Goal: Information Seeking & Learning: Learn about a topic

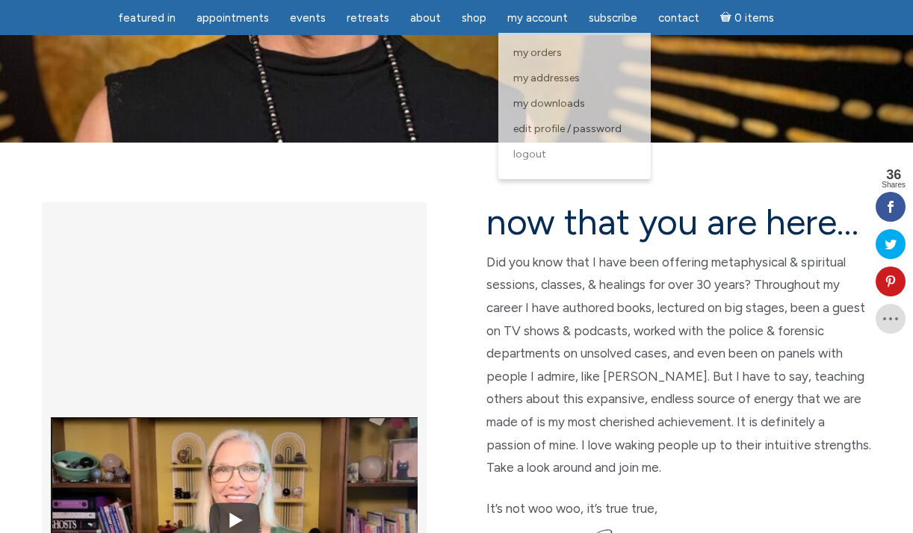
scroll to position [294, 0]
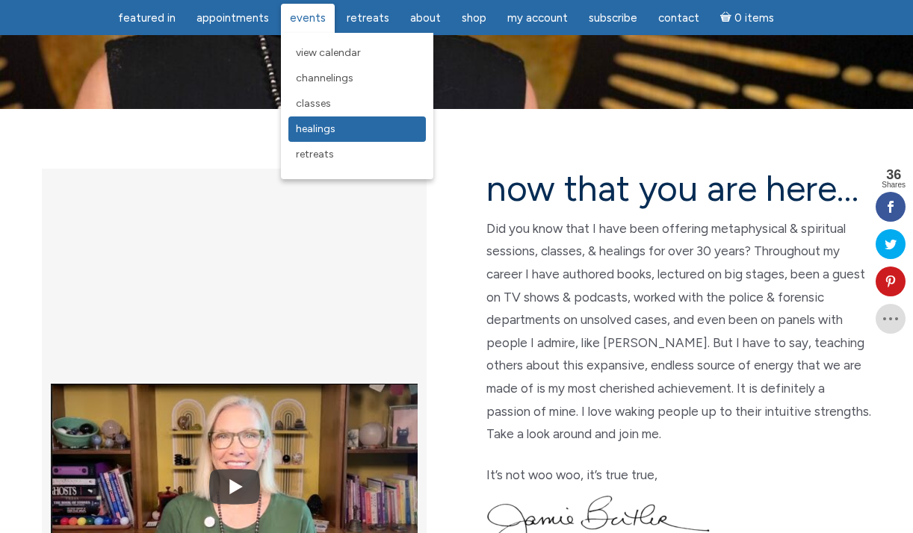
click at [323, 127] on span "Healings" at bounding box center [316, 128] width 40 height 13
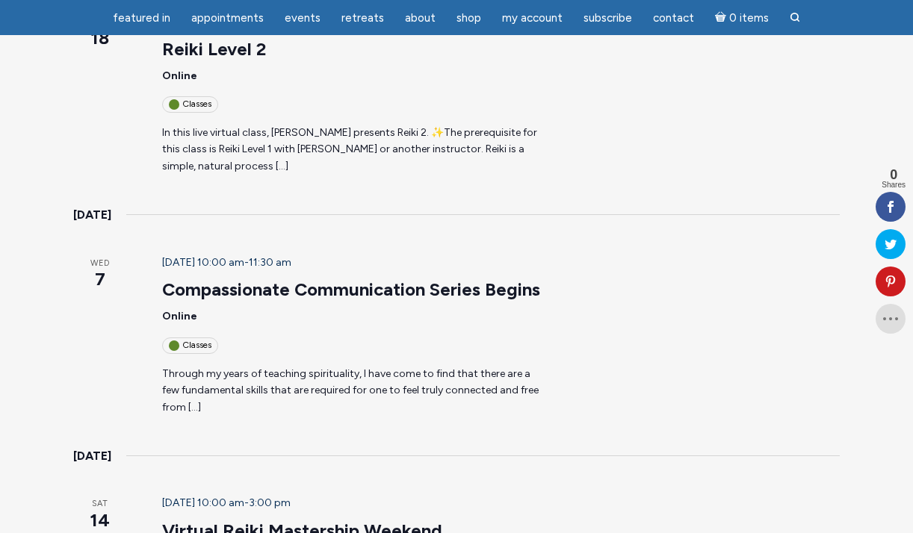
scroll to position [497, 0]
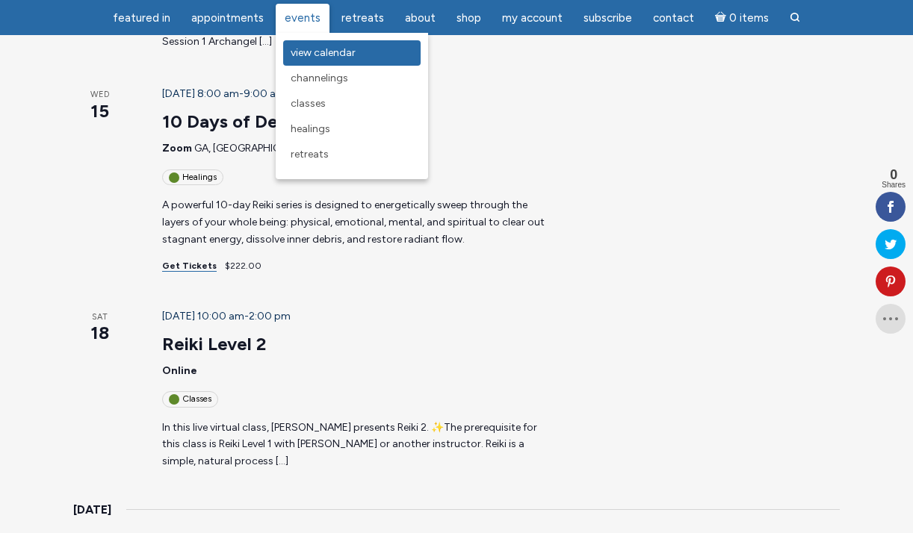
click at [339, 48] on span "View Calendar" at bounding box center [322, 52] width 65 height 13
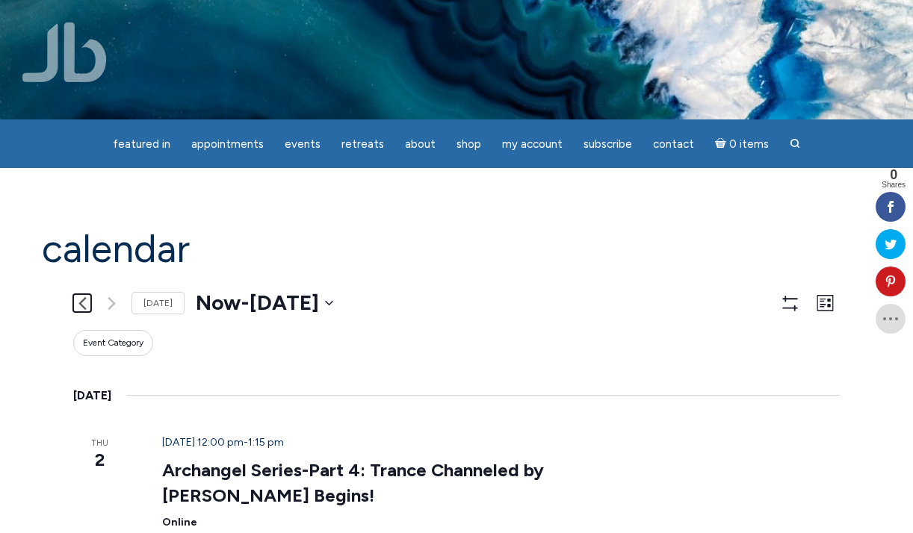
click at [83, 302] on icon "Previous Events" at bounding box center [82, 303] width 8 height 14
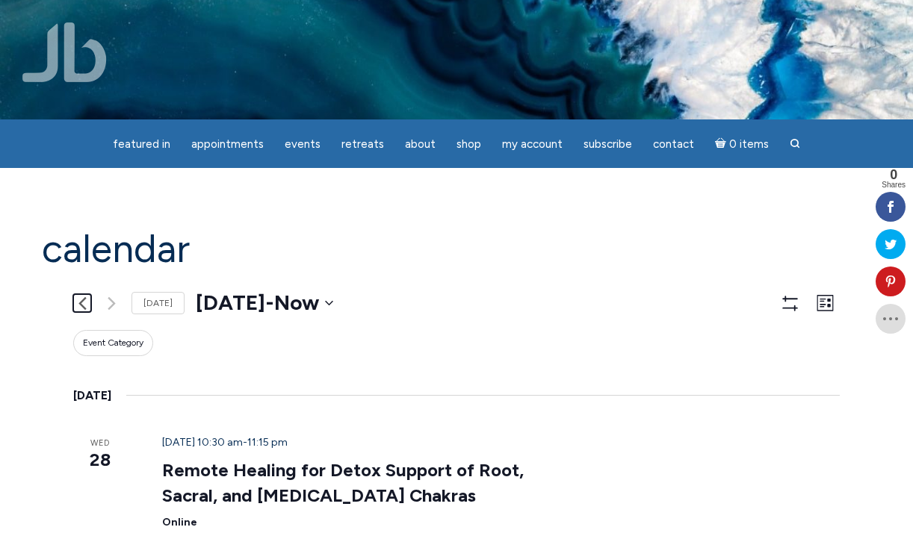
click at [83, 302] on icon "Previous Events" at bounding box center [82, 303] width 8 height 14
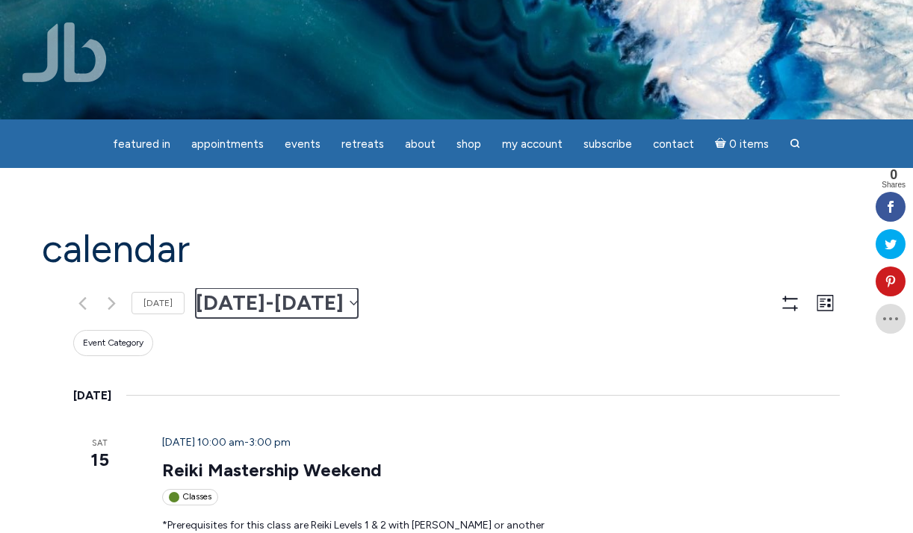
click at [358, 305] on icon "main" at bounding box center [353, 303] width 8 height 6
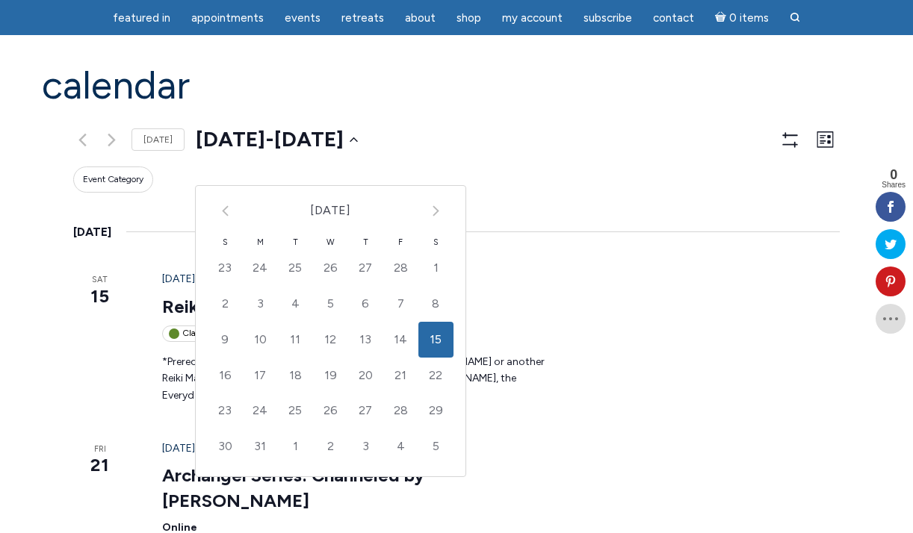
scroll to position [118, 0]
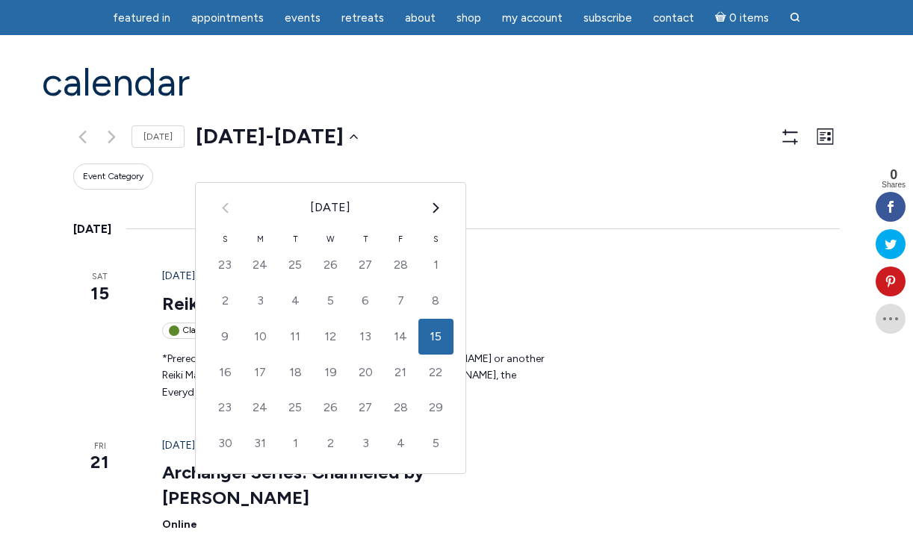
click at [432, 208] on icon "Next month" at bounding box center [435, 207] width 7 height 11
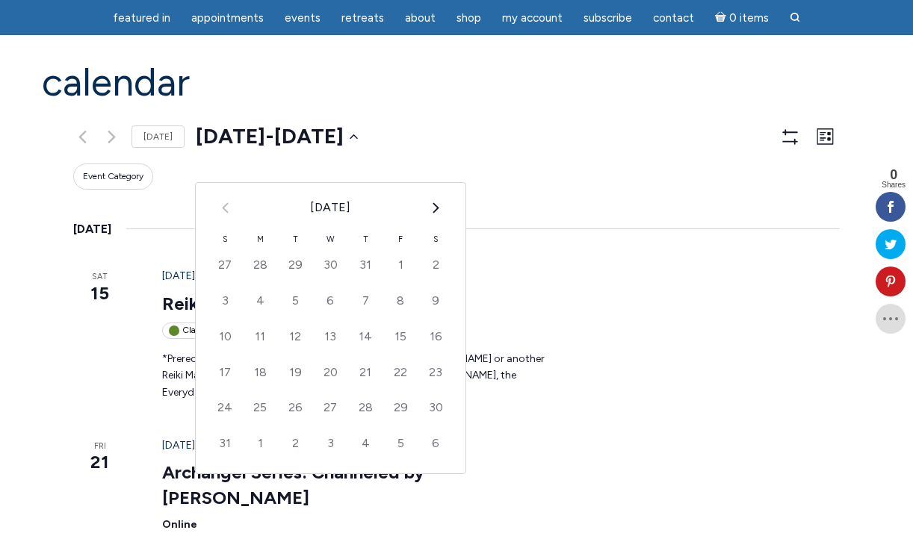
click at [432, 208] on icon "Next month" at bounding box center [435, 207] width 7 height 11
click at [331, 208] on th "September 2025" at bounding box center [330, 207] width 175 height 49
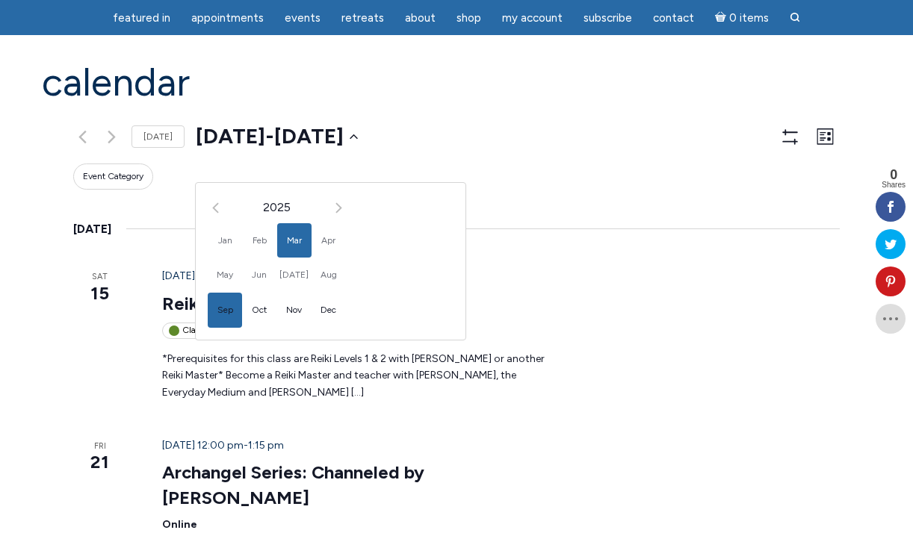
click at [220, 313] on span "Sep" at bounding box center [225, 310] width 34 height 35
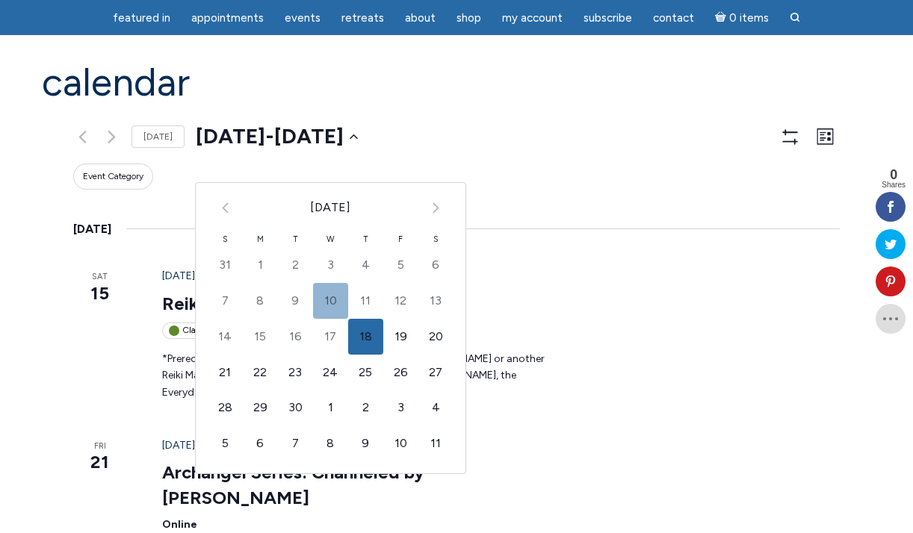
click at [324, 293] on td "10" at bounding box center [330, 301] width 35 height 36
type input "2025-09-10"
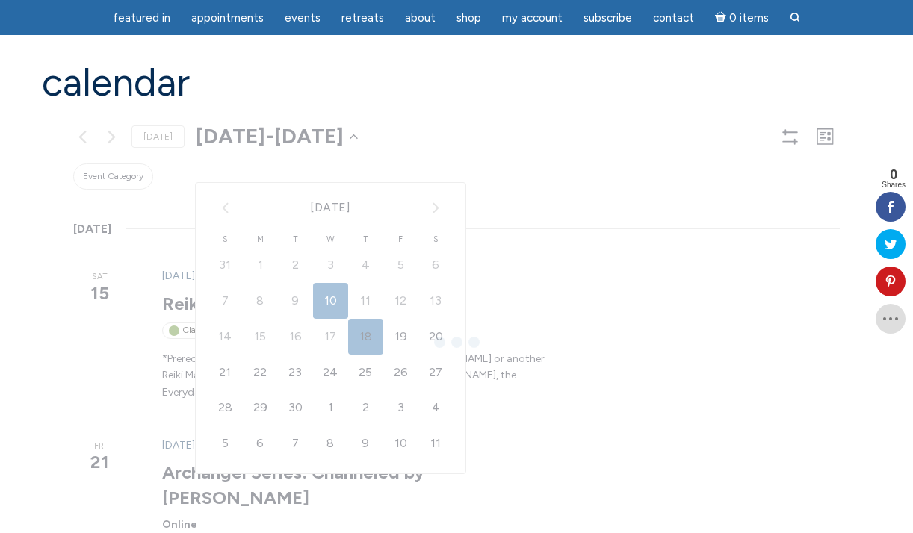
scroll to position [0, 72]
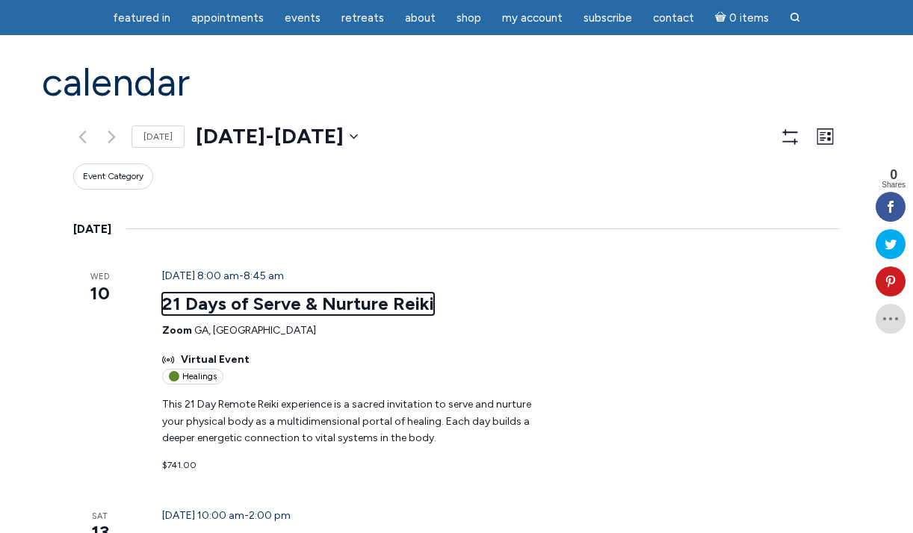
click at [324, 304] on link "21 Days of Serve & Nurture Reiki" at bounding box center [298, 304] width 272 height 22
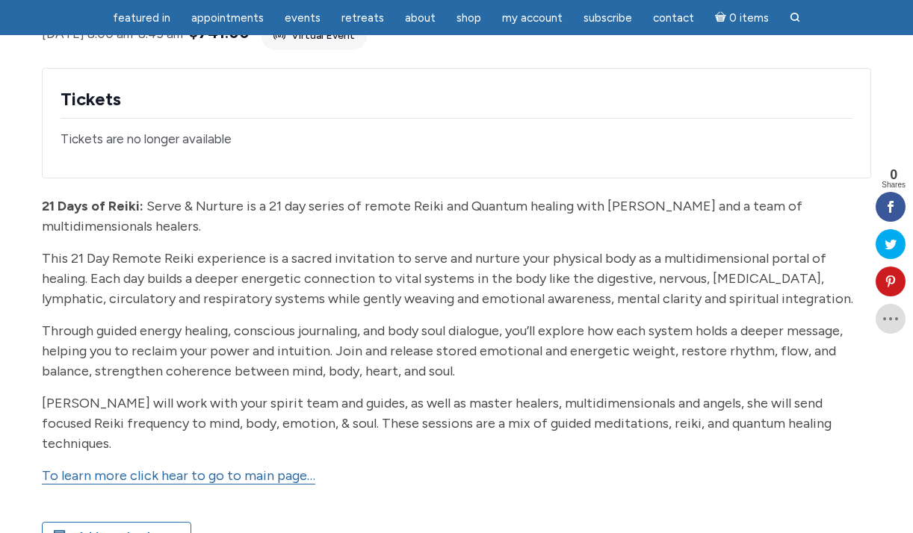
scroll to position [275, 0]
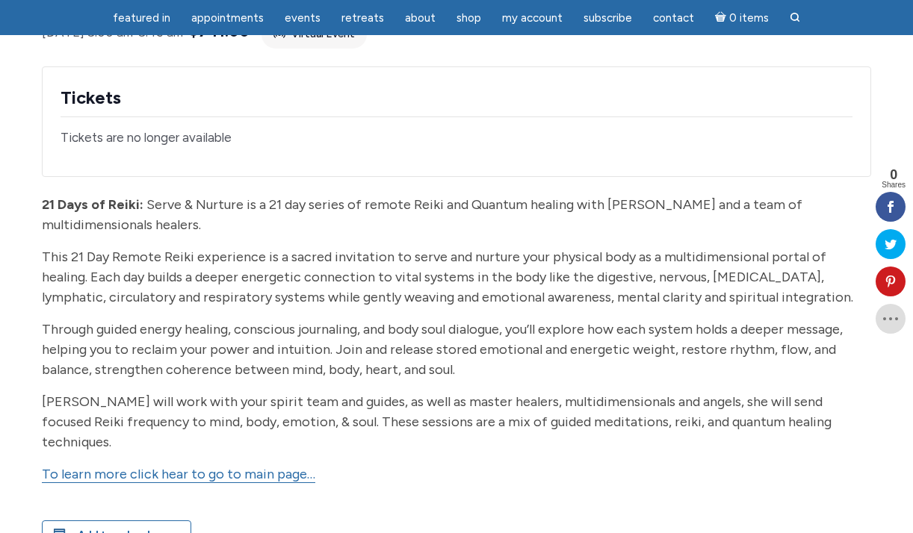
click at [254, 466] on link "To learn more click hear to go to main page…" at bounding box center [178, 474] width 273 height 17
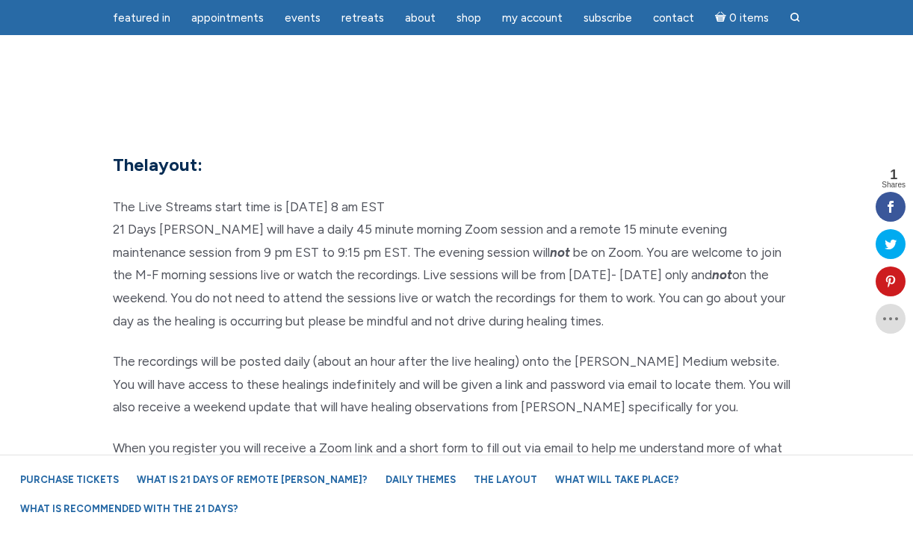
scroll to position [4020, 0]
